Goal: Information Seeking & Learning: Learn about a topic

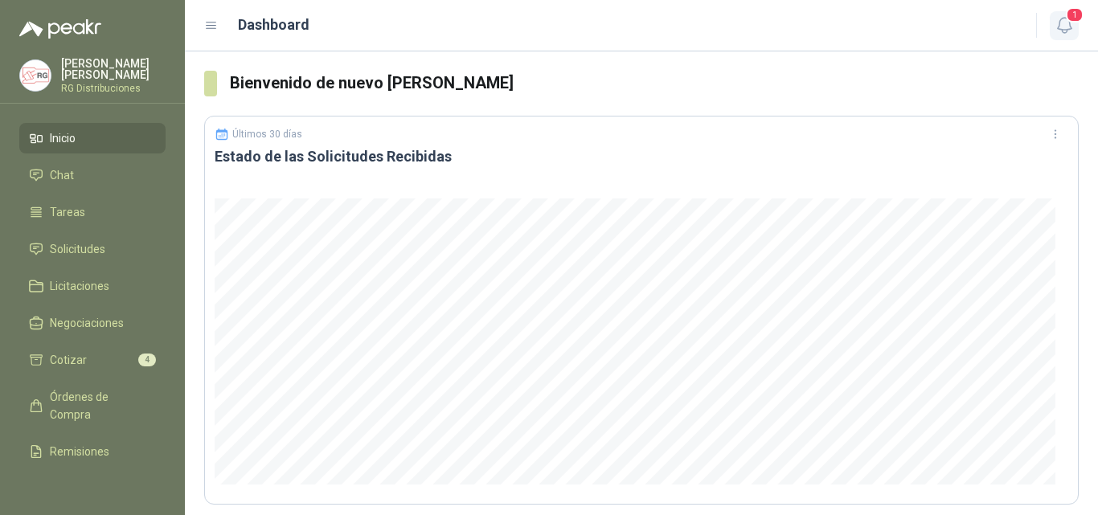
click at [1073, 35] on icon "button" at bounding box center [1065, 25] width 20 height 20
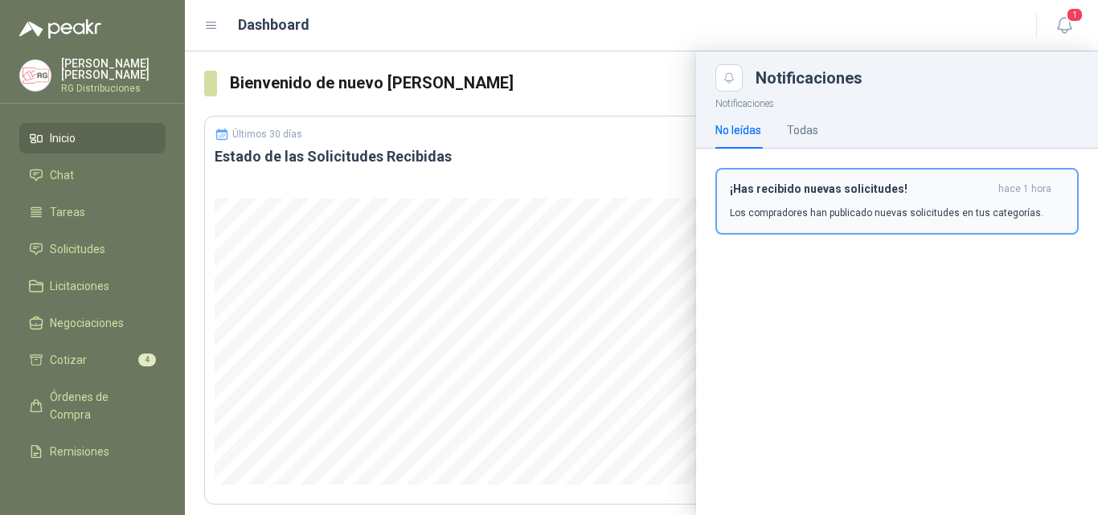
click at [946, 218] on p "Los compradores han publicado nuevas solicitudes en tus categorías." at bounding box center [887, 213] width 314 height 14
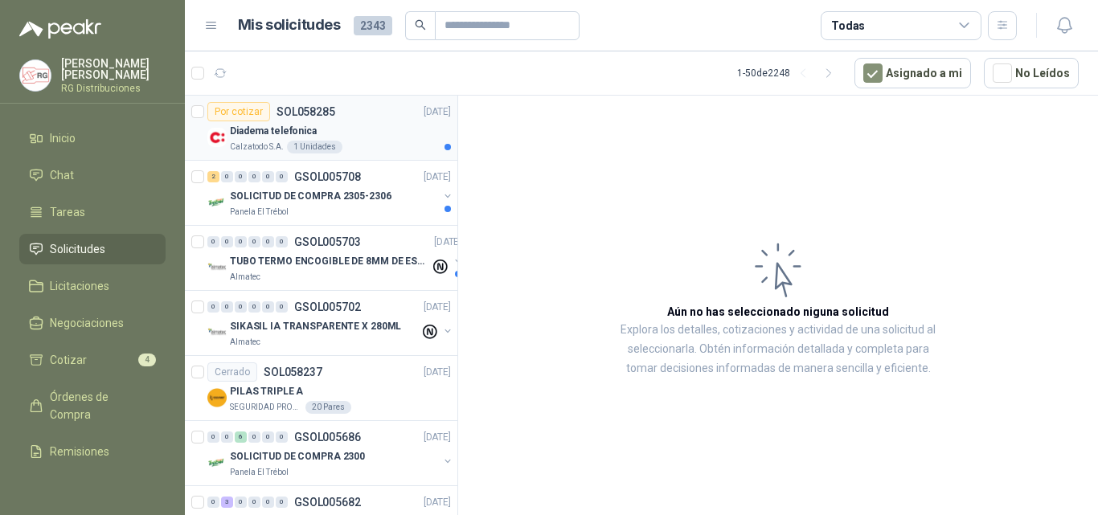
click at [390, 129] on div "Diadema telefonica" at bounding box center [340, 130] width 221 height 19
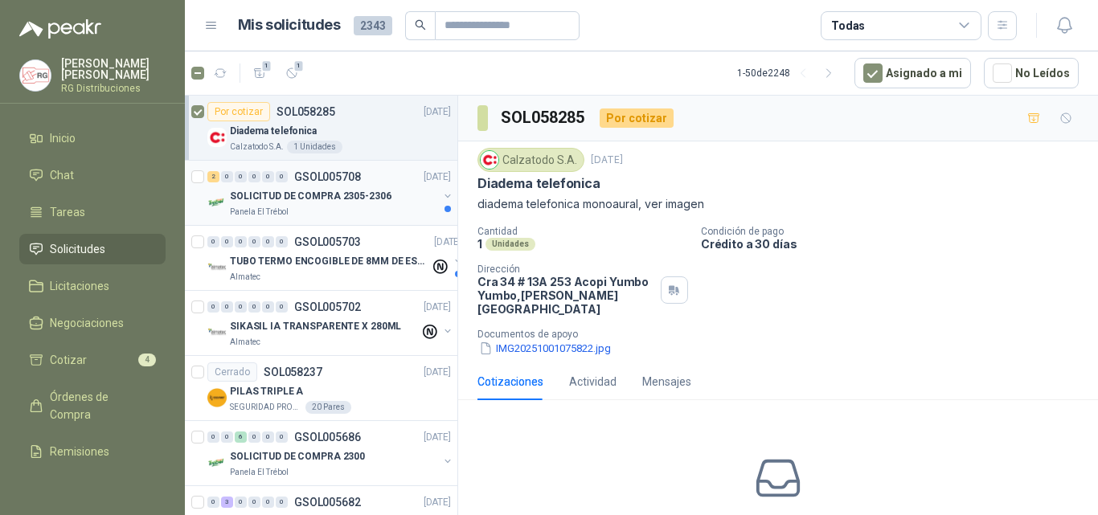
click at [349, 208] on div "Panela El Trébol" at bounding box center [334, 212] width 208 height 13
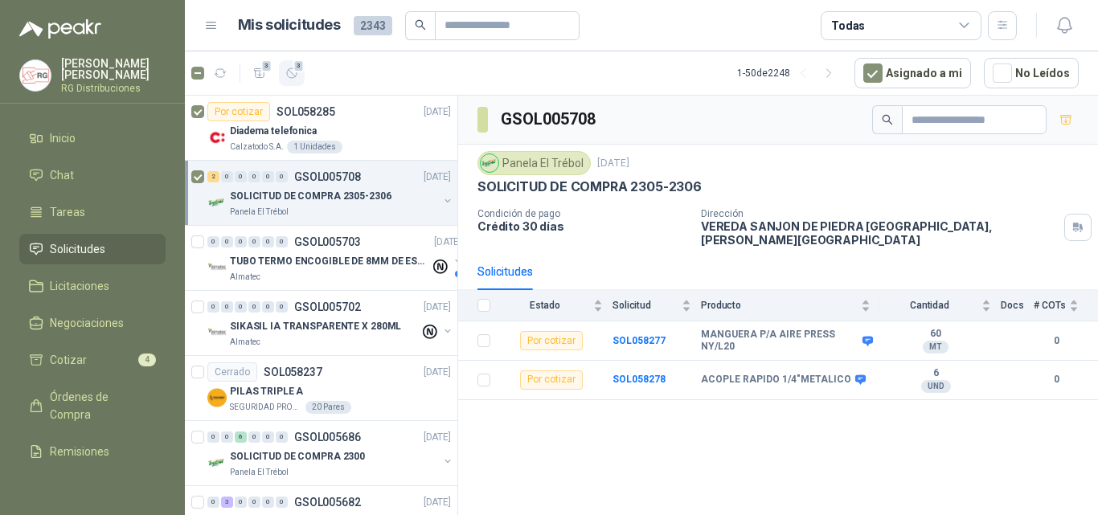
click at [289, 72] on icon "button" at bounding box center [292, 74] width 14 height 14
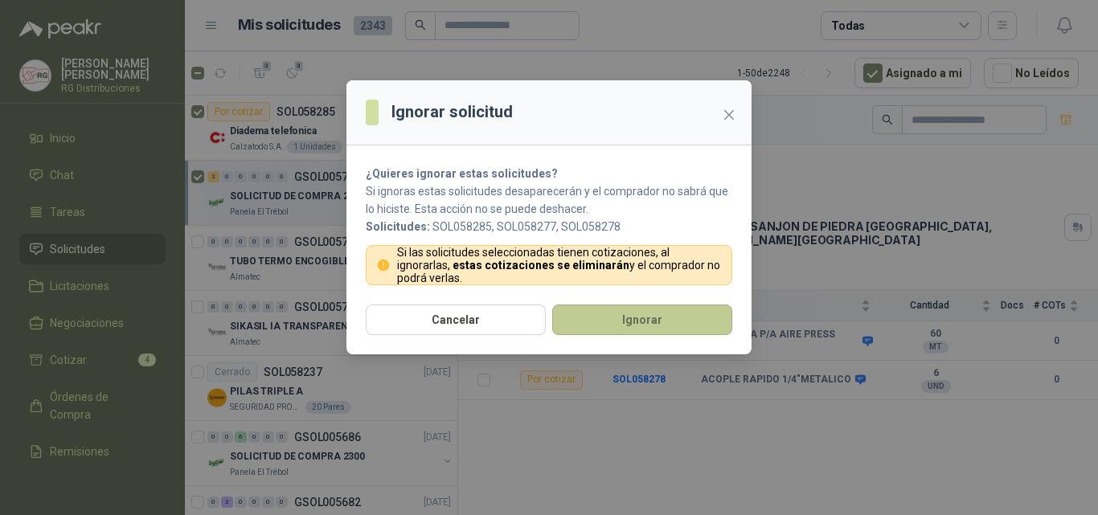
click at [659, 332] on button "Ignorar" at bounding box center [642, 320] width 180 height 31
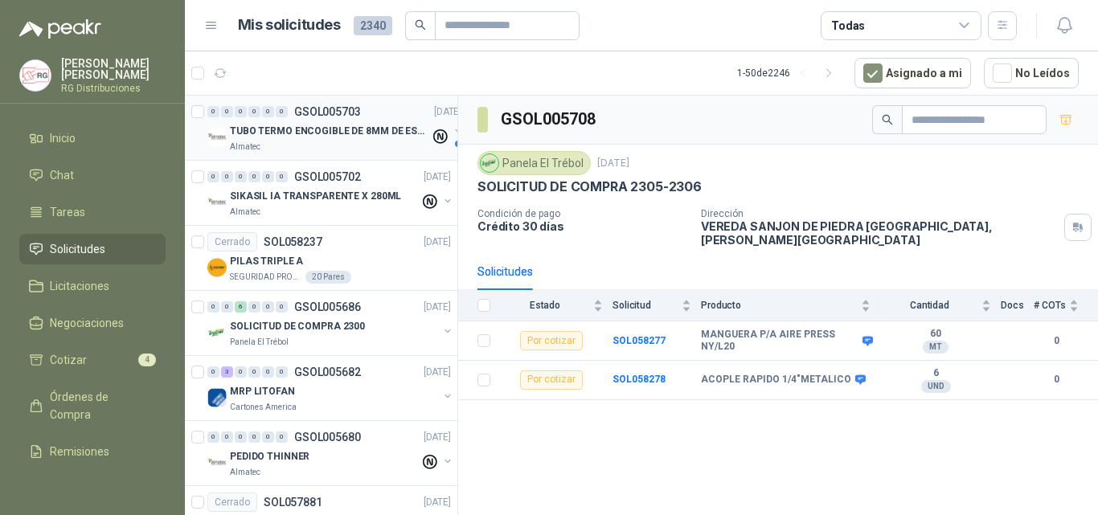
click at [341, 128] on p "TUBO TERMO ENCOGIBLE DE 8MM DE ESPESOR X 5CMS" at bounding box center [330, 131] width 200 height 15
